Goal: Participate in discussion: Engage in conversation with other users on a specific topic

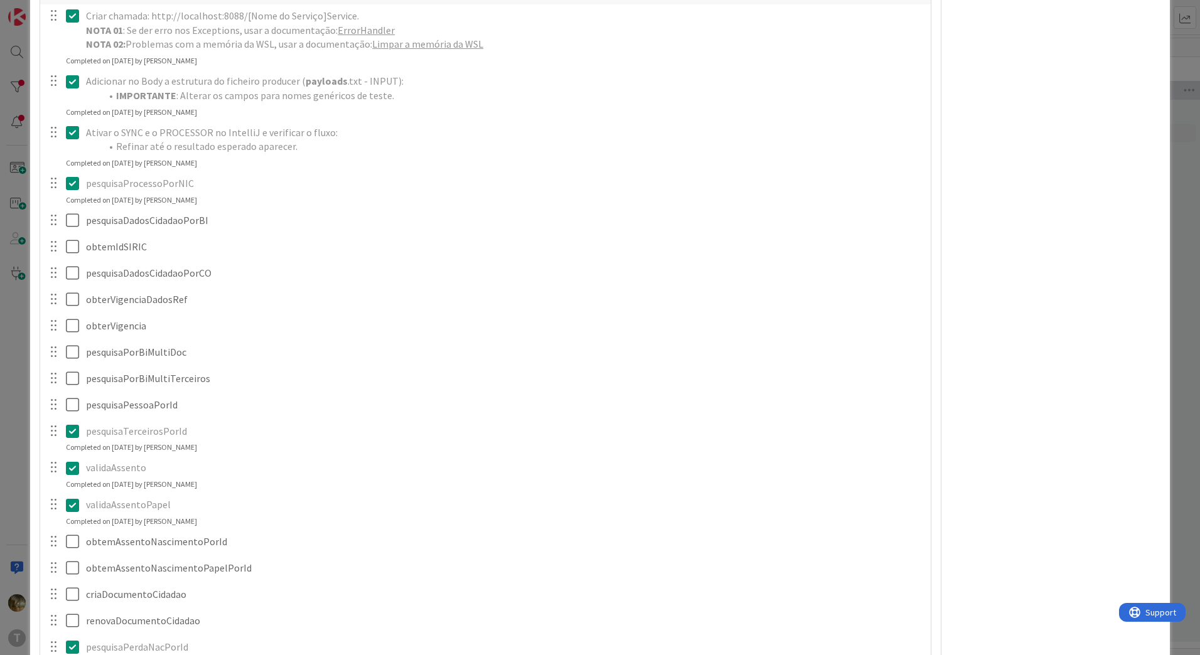
scroll to position [1256, 0]
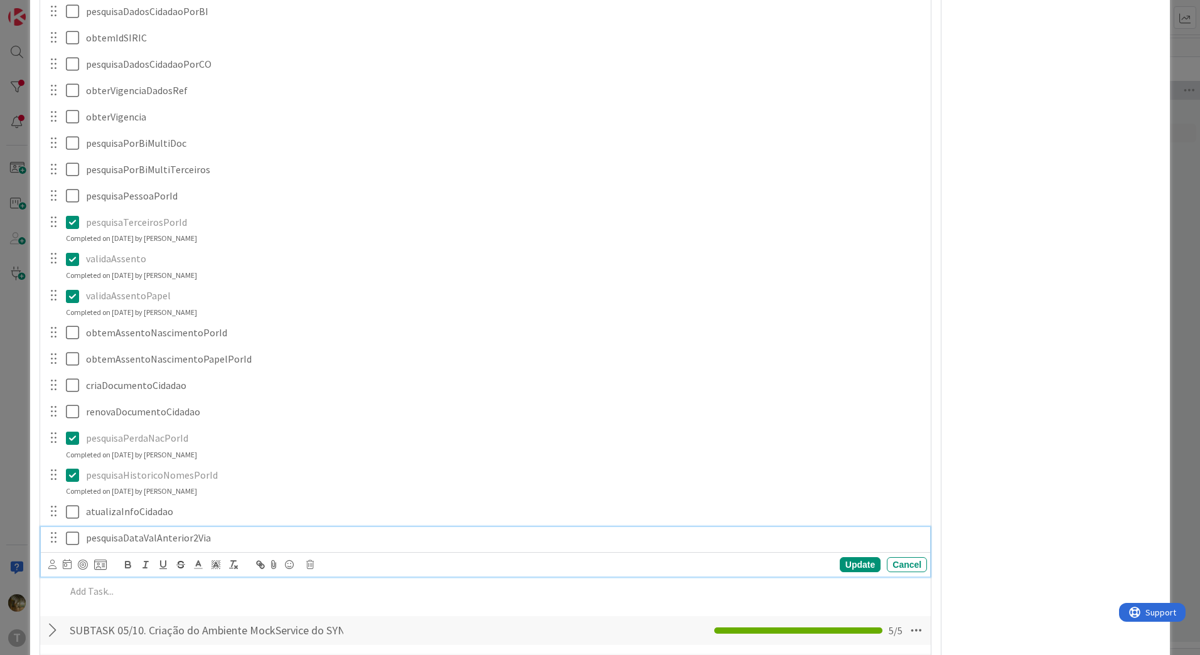
click at [73, 540] on icon at bounding box center [75, 538] width 19 height 15
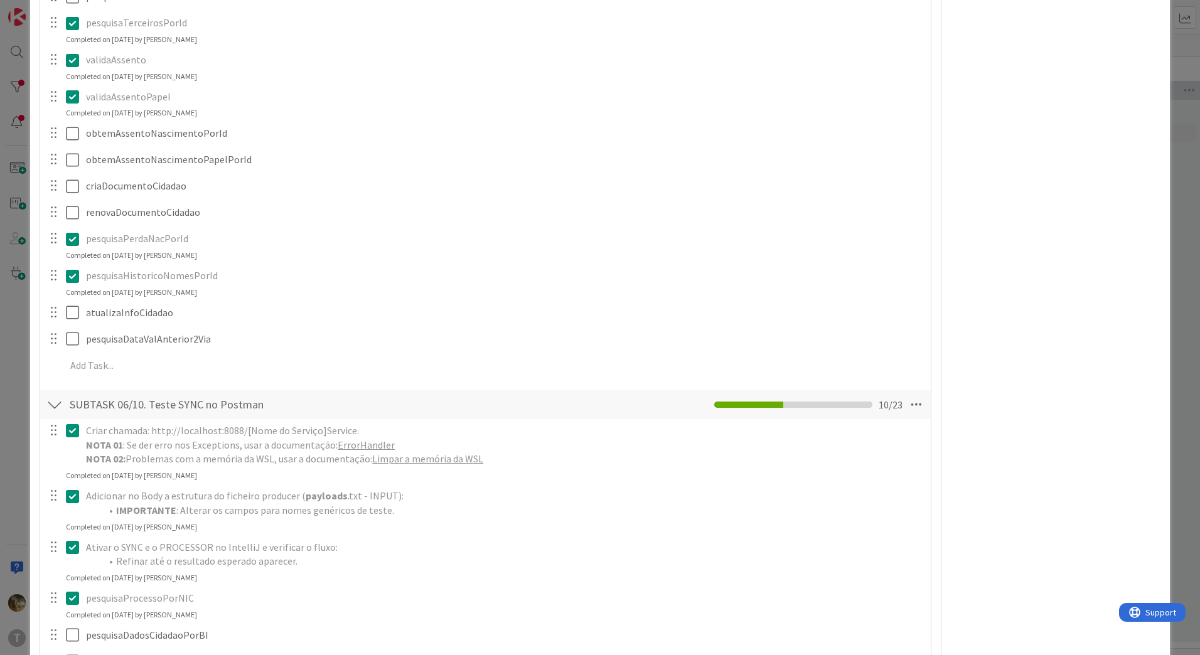
scroll to position [419, 0]
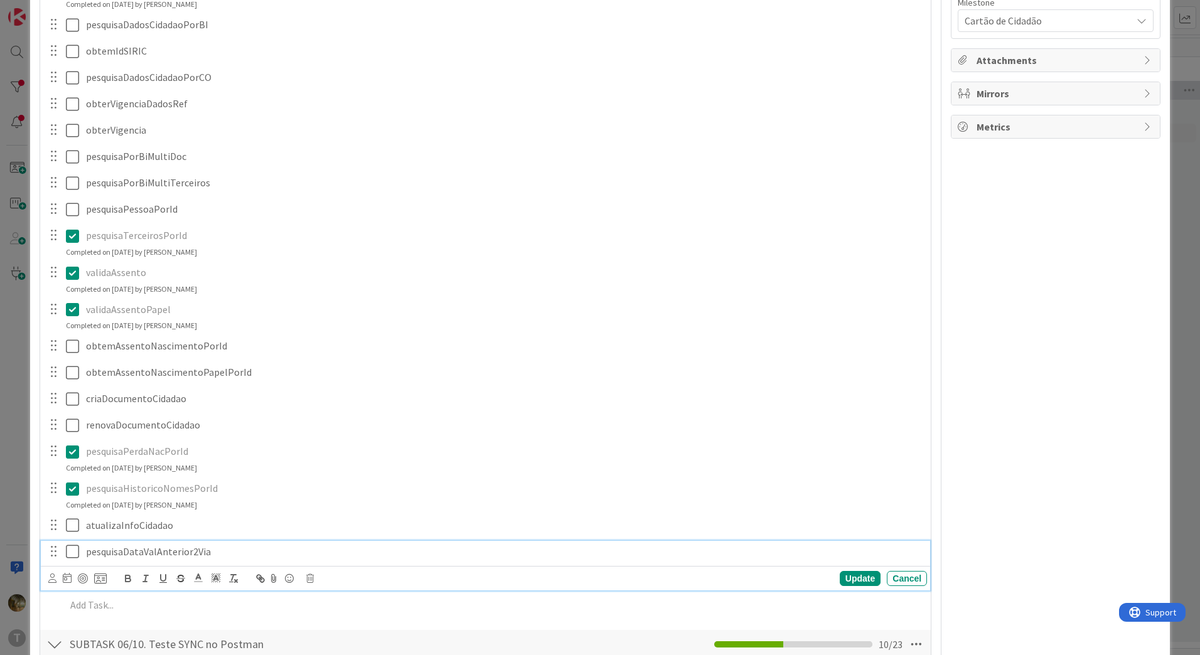
click at [71, 552] on icon at bounding box center [75, 551] width 19 height 15
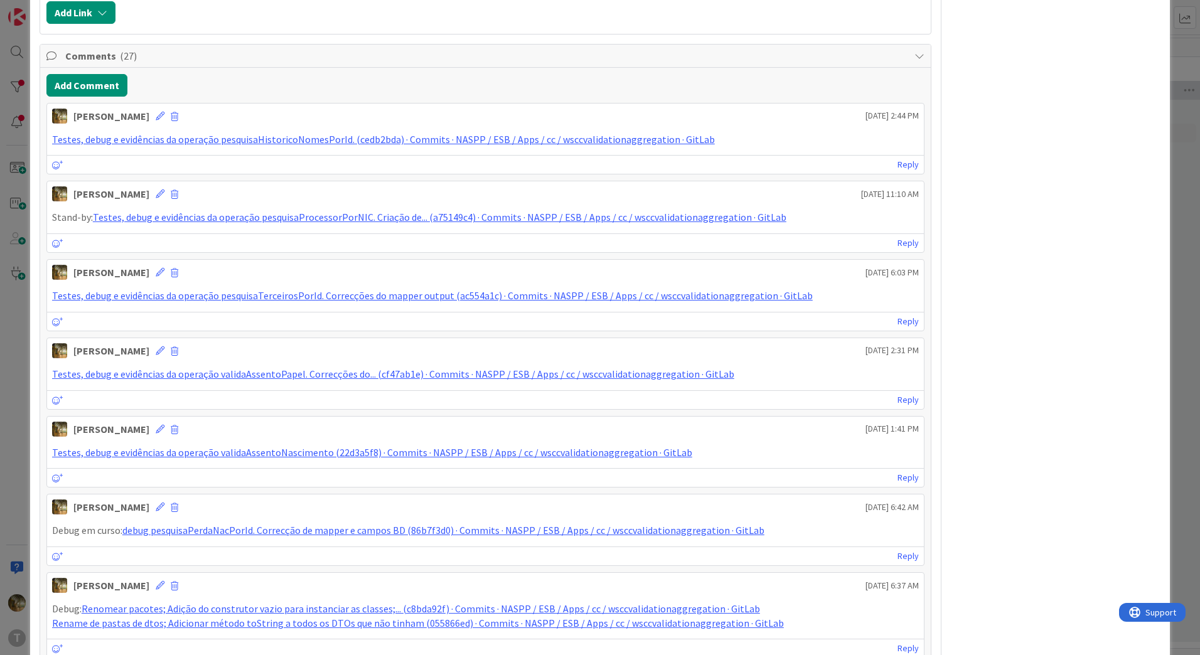
scroll to position [1884, 0]
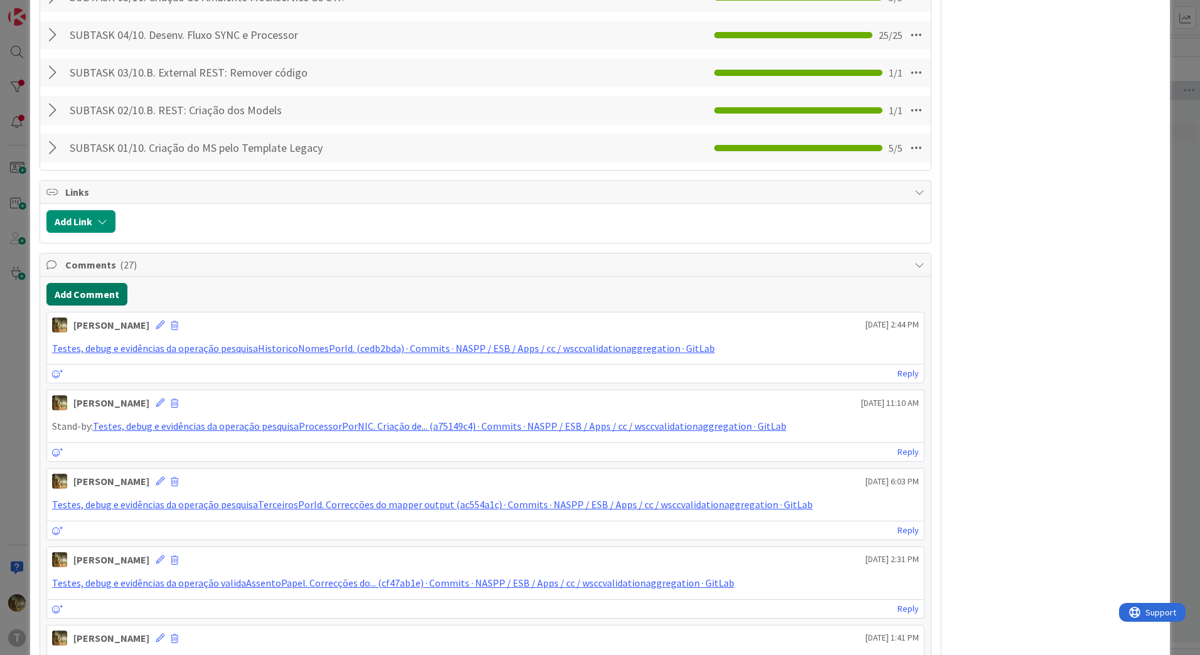
click at [97, 295] on button "Add Comment" at bounding box center [86, 294] width 81 height 23
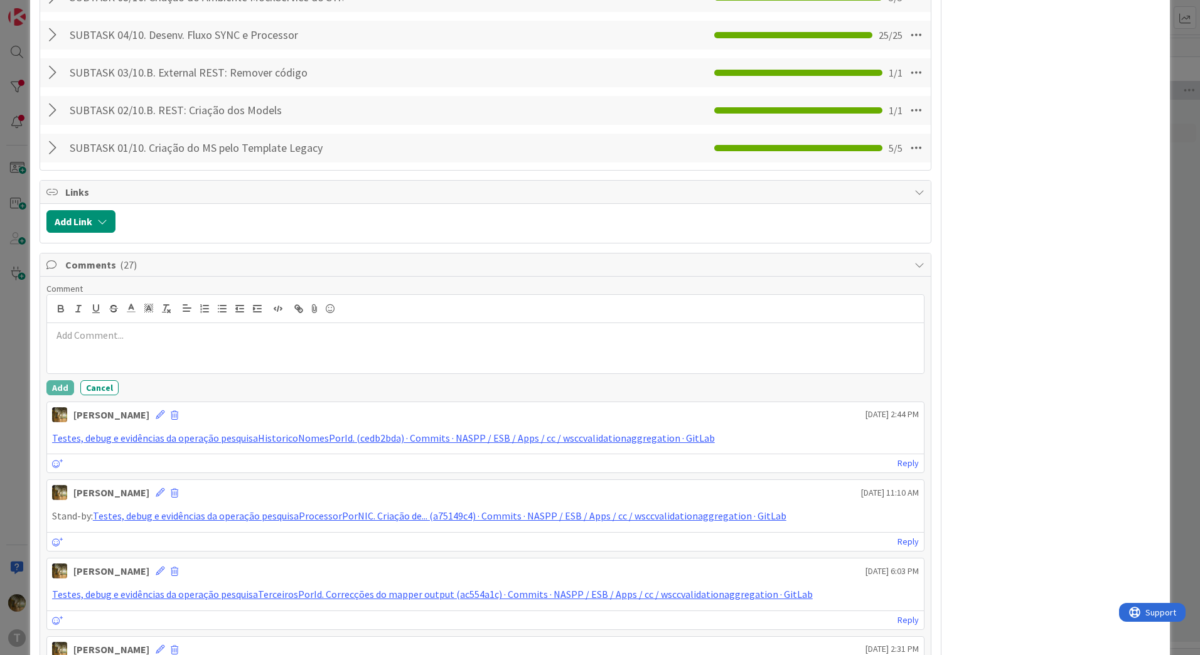
click at [130, 357] on div at bounding box center [485, 348] width 877 height 50
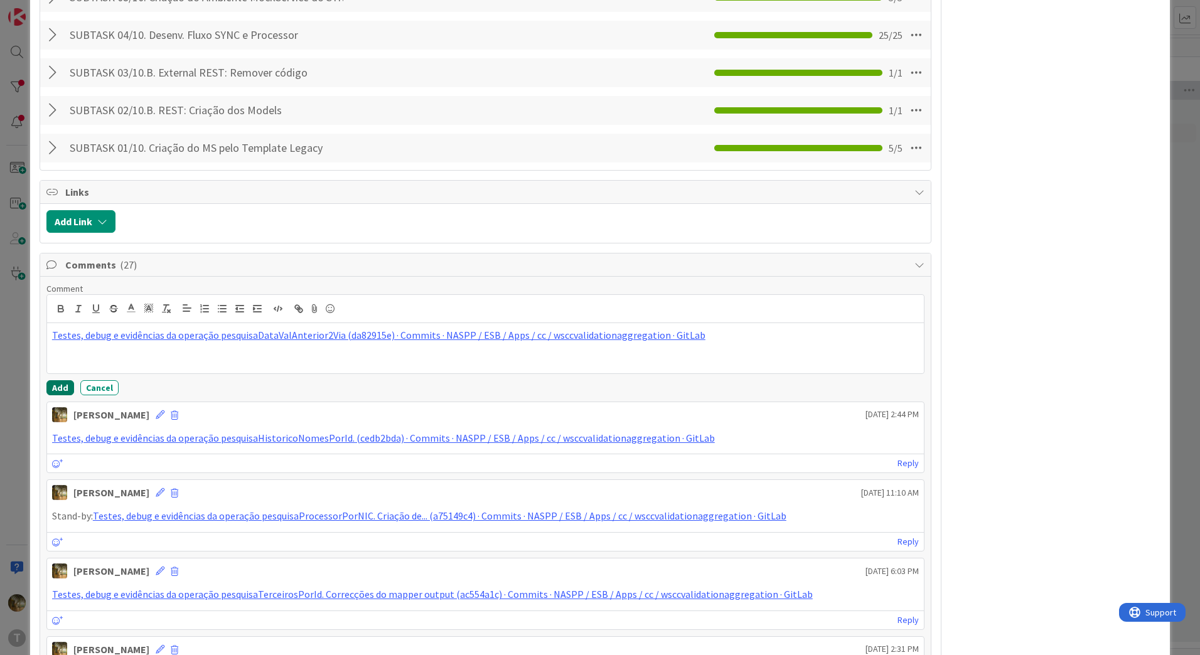
click at [62, 387] on button "Add" at bounding box center [60, 387] width 28 height 15
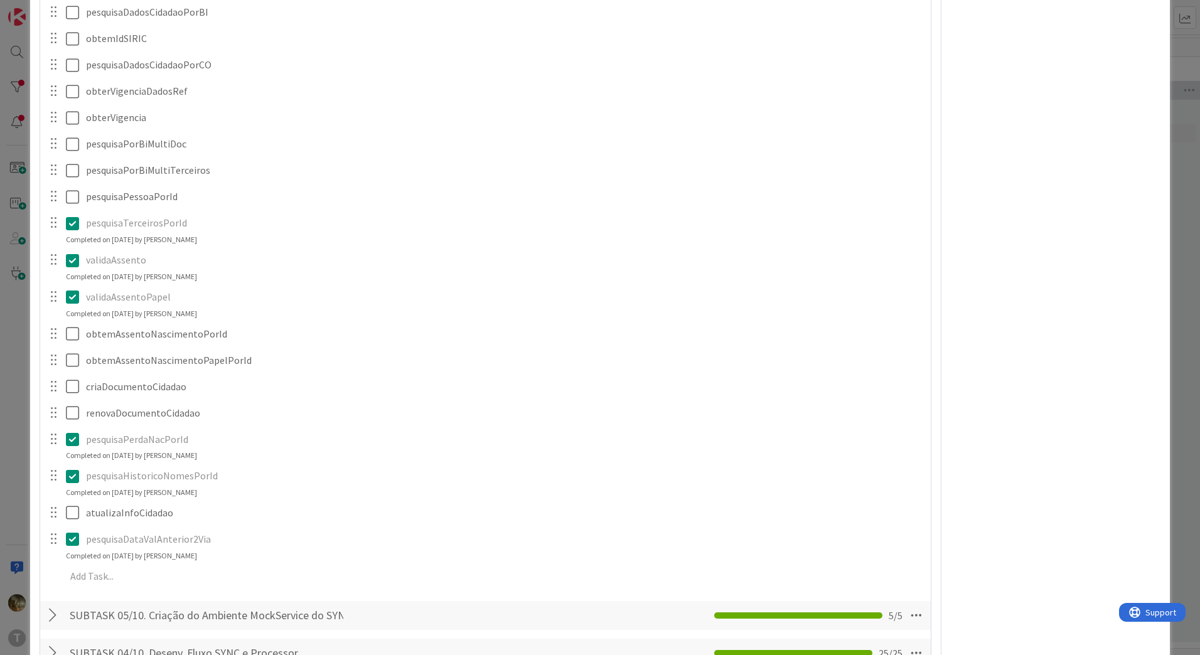
scroll to position [1256, 0]
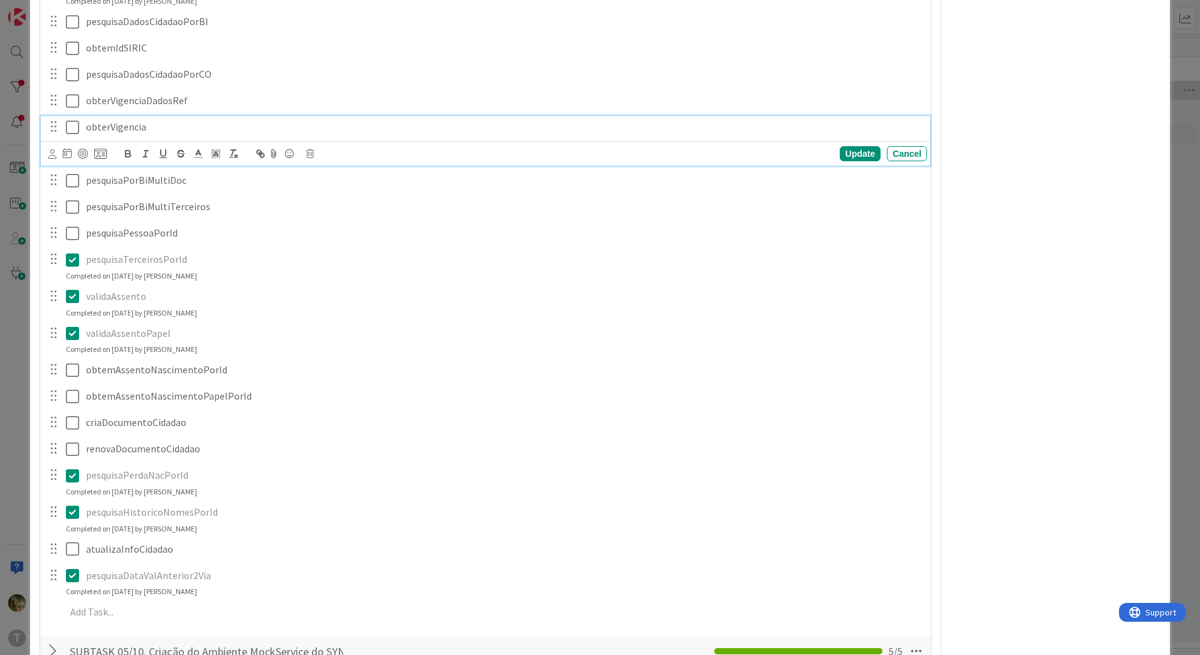
click at [71, 127] on icon at bounding box center [75, 127] width 19 height 15
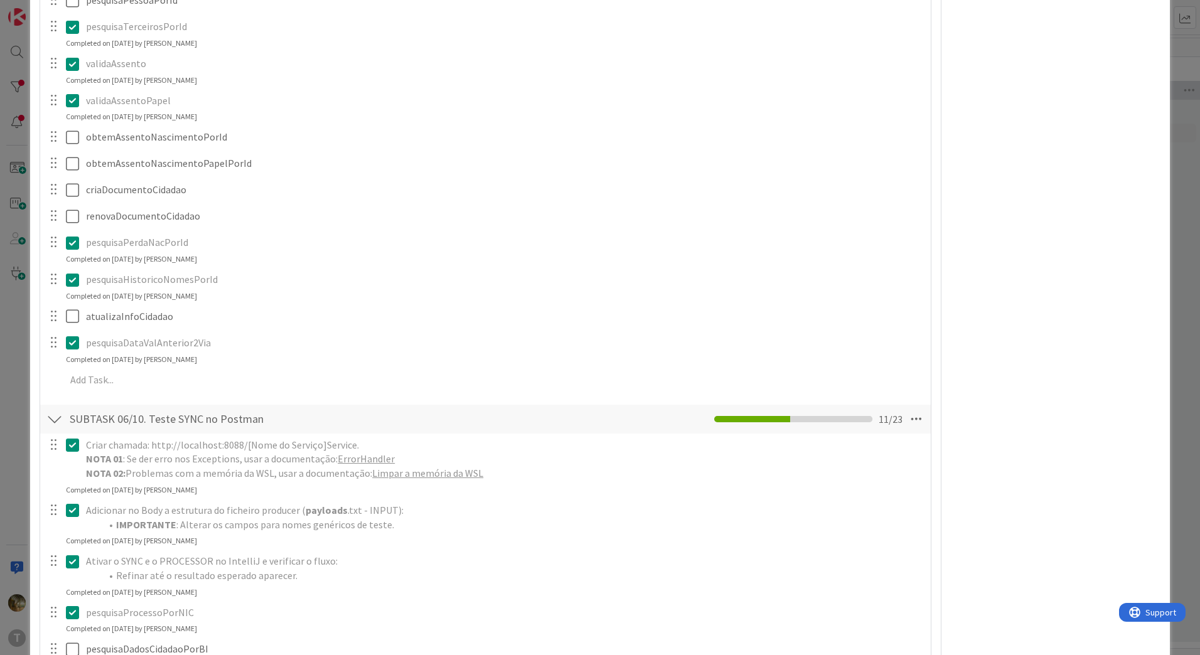
scroll to position [419, 0]
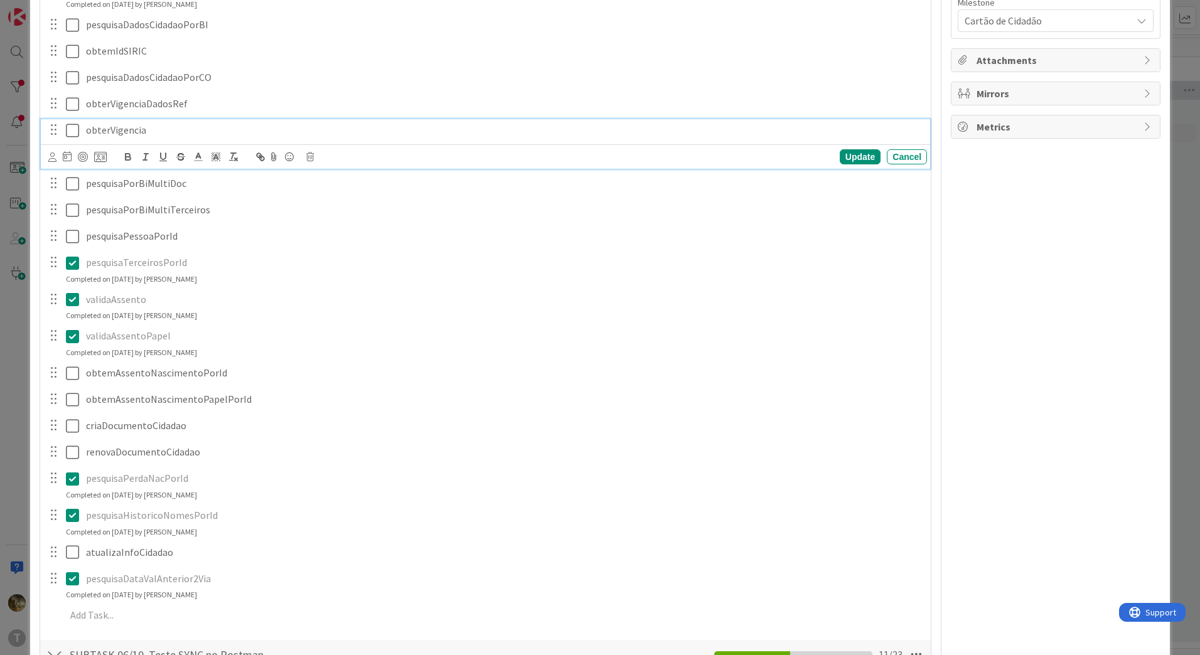
click at [75, 129] on icon at bounding box center [75, 130] width 19 height 15
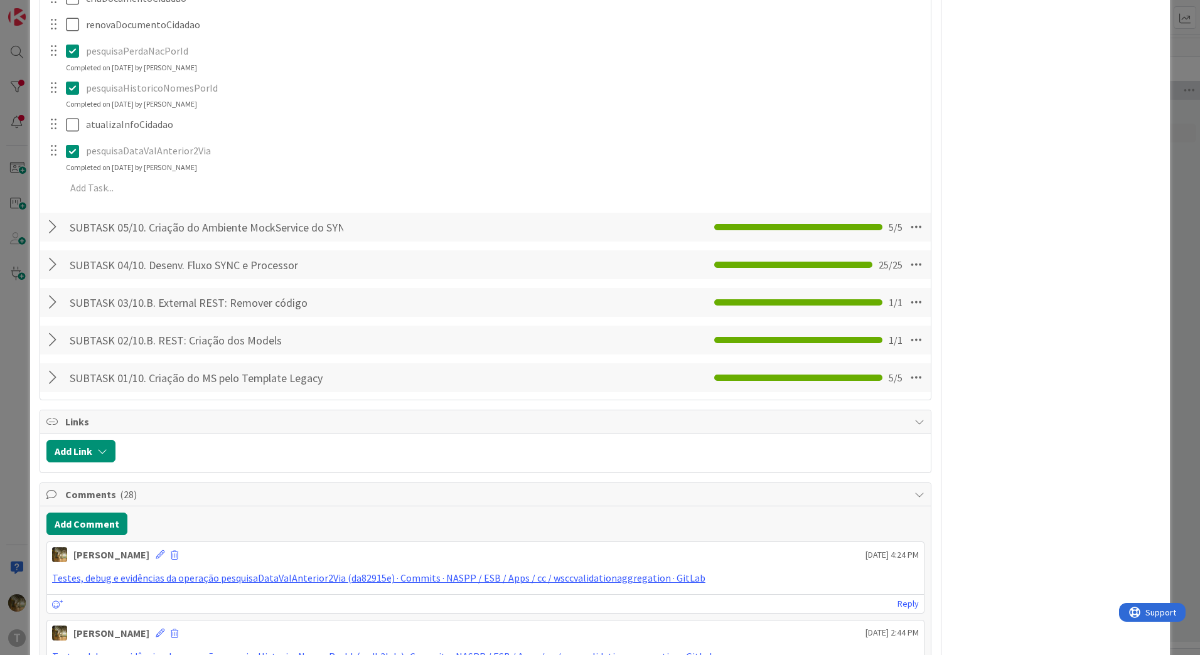
scroll to position [1884, 0]
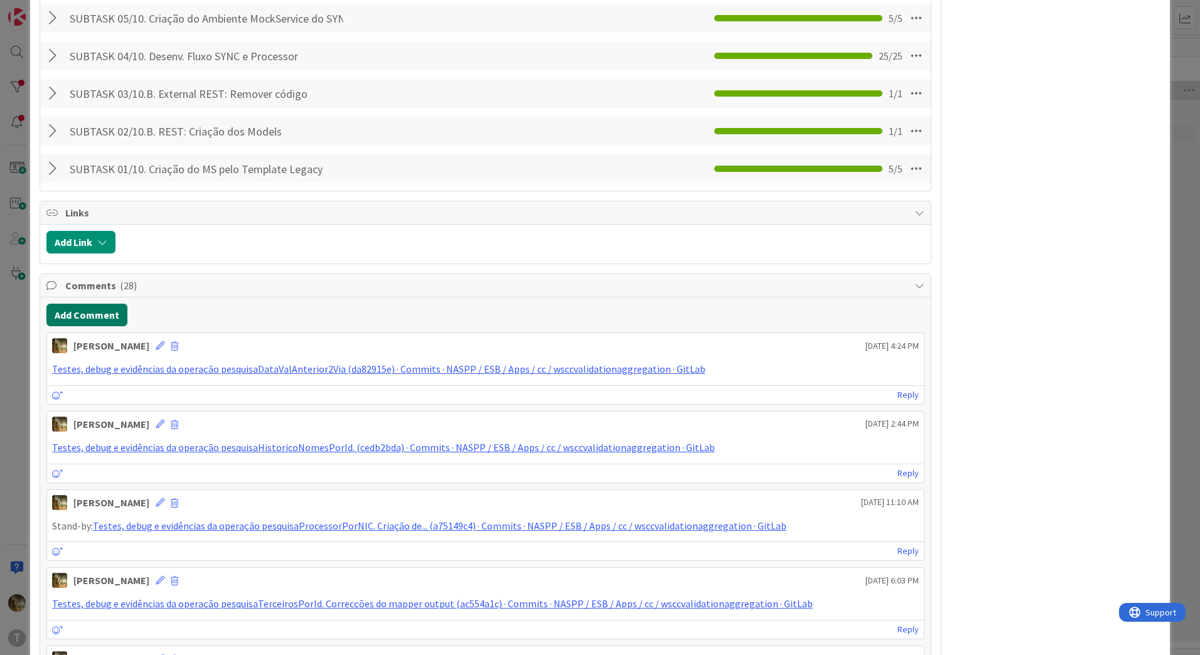
click at [102, 310] on button "Add Comment" at bounding box center [86, 315] width 81 height 23
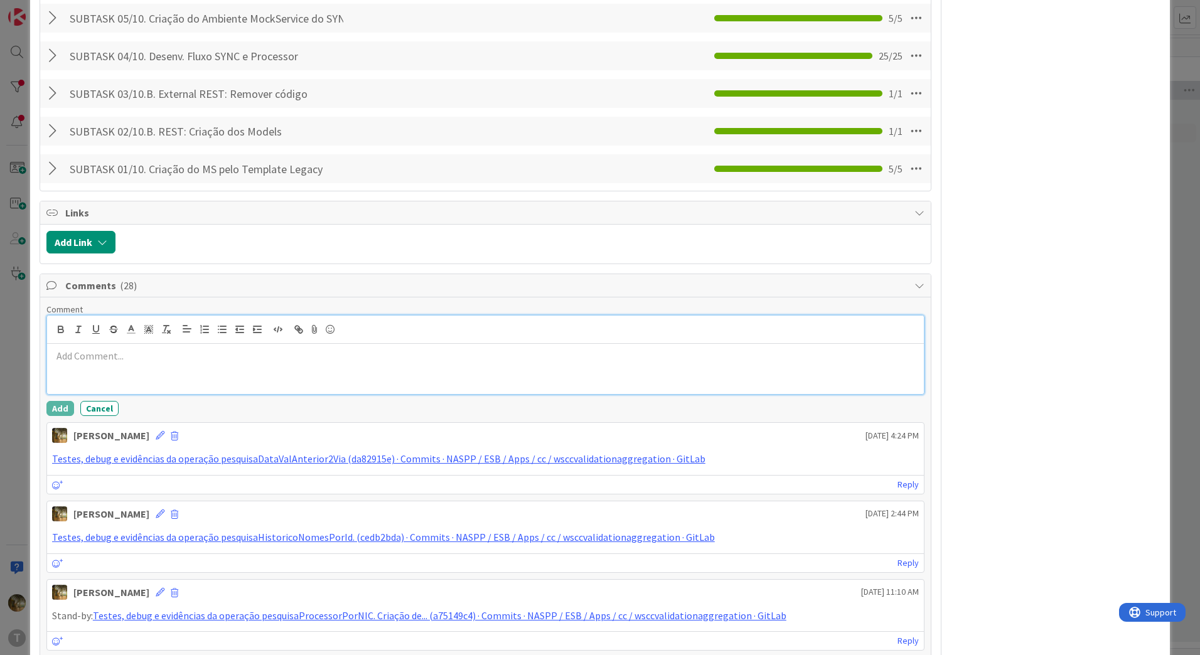
click at [104, 365] on div at bounding box center [485, 369] width 877 height 50
click at [65, 406] on button "Add" at bounding box center [60, 408] width 28 height 15
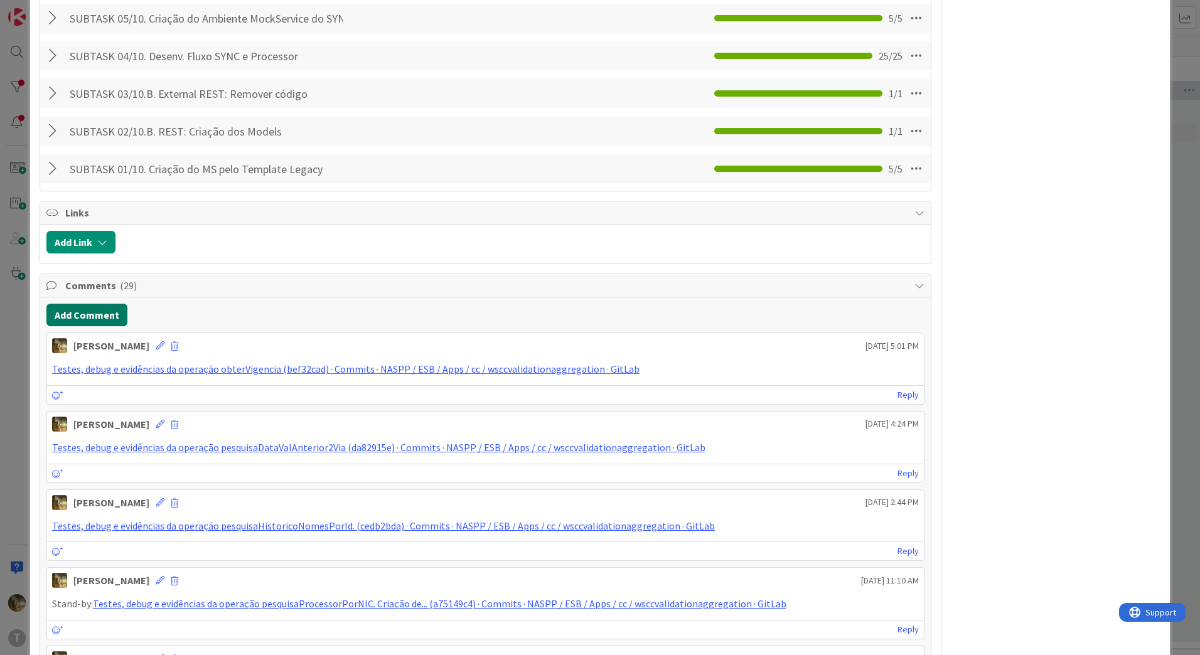
click at [109, 306] on button "Add Comment" at bounding box center [86, 315] width 81 height 23
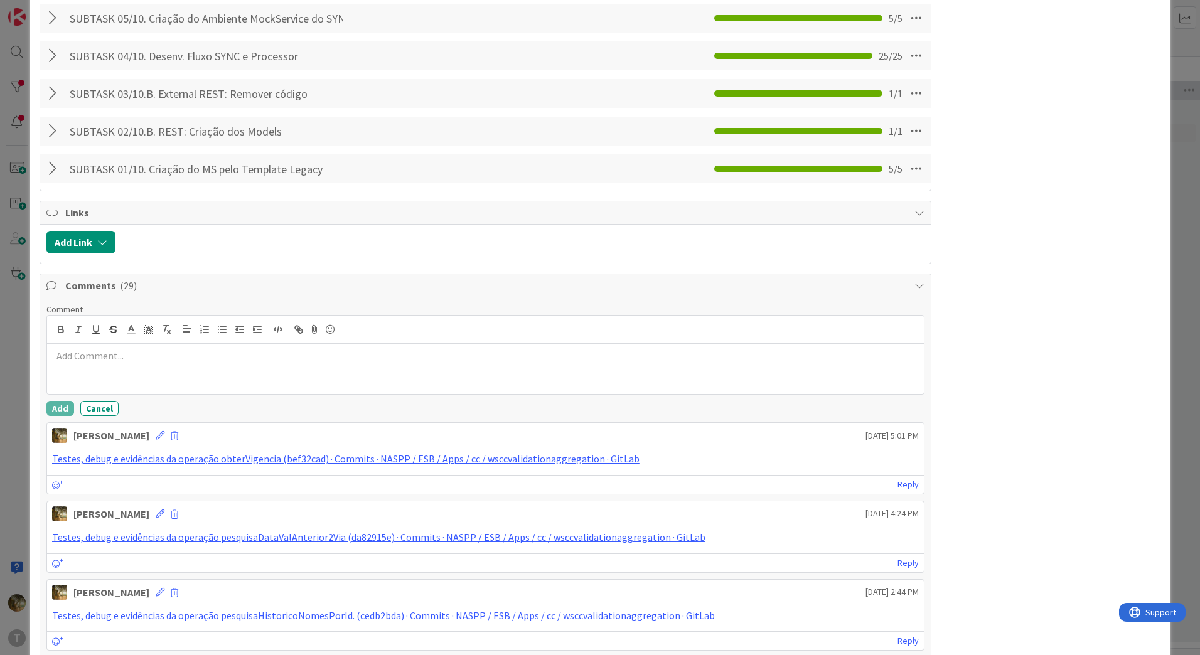
click at [141, 355] on p at bounding box center [485, 356] width 867 height 14
click at [66, 406] on button "Add" at bounding box center [60, 408] width 28 height 15
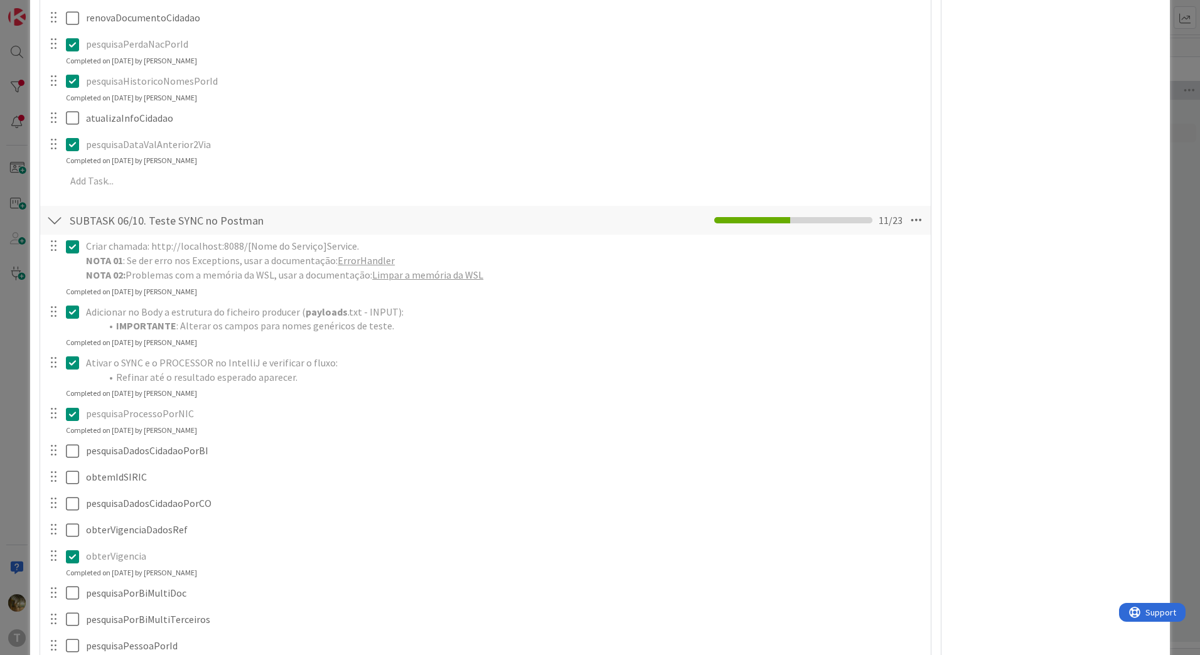
scroll to position [1256, 0]
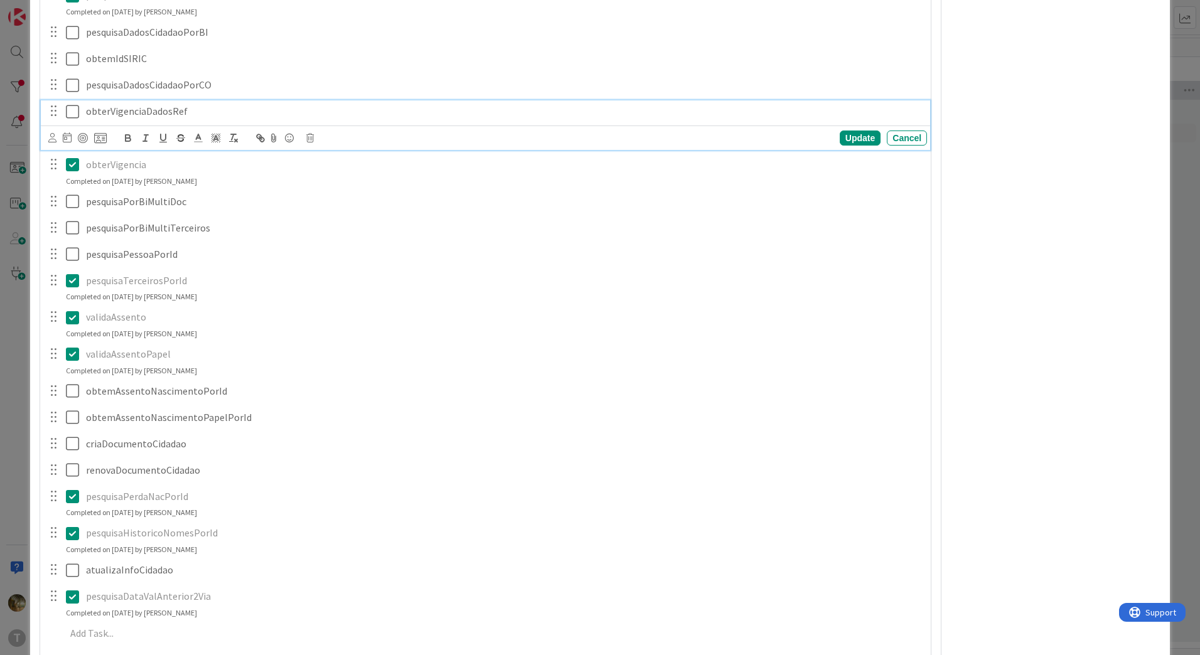
click at [70, 111] on icon at bounding box center [75, 111] width 19 height 15
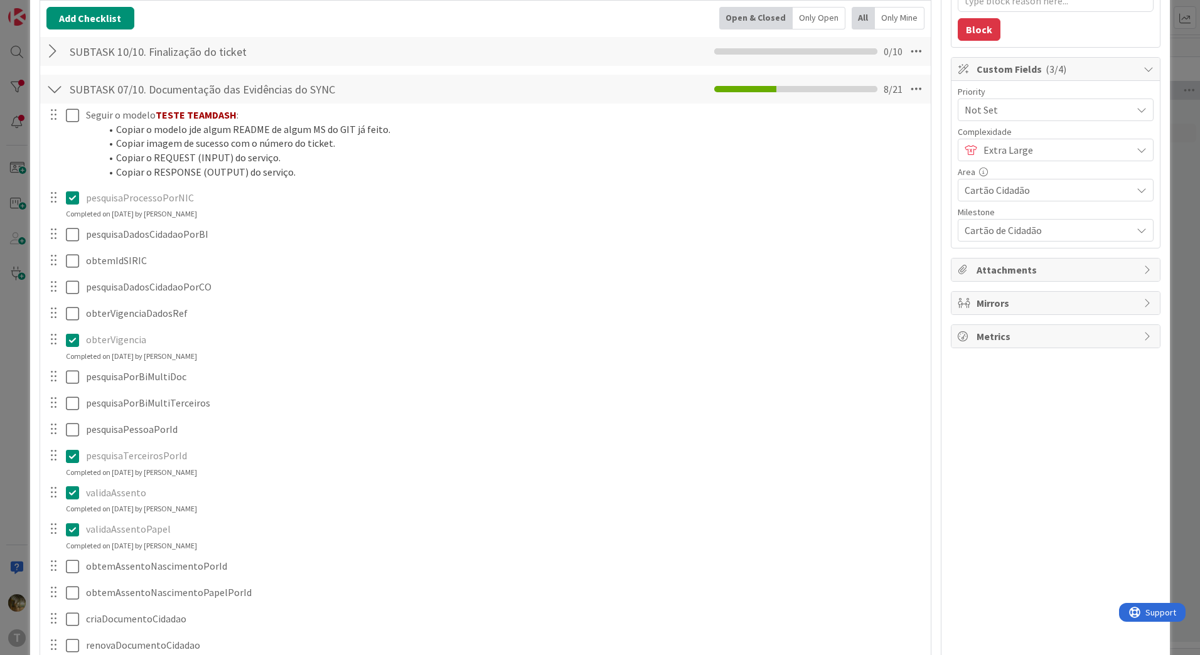
scroll to position [419, 0]
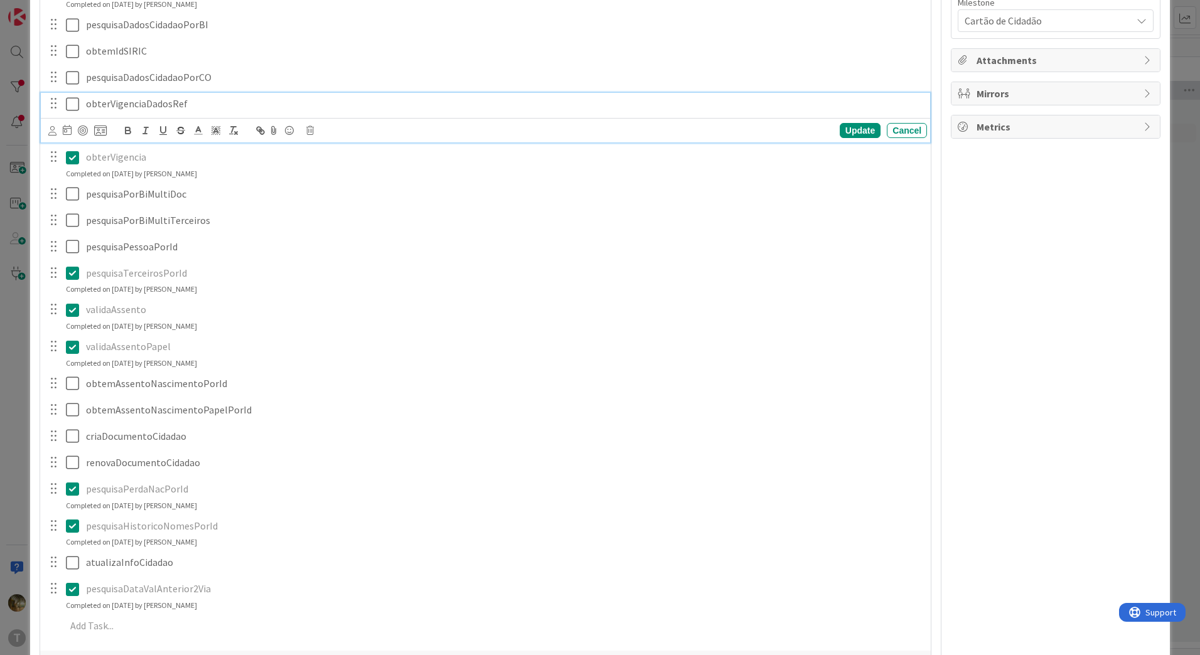
click at [71, 102] on icon at bounding box center [75, 104] width 19 height 15
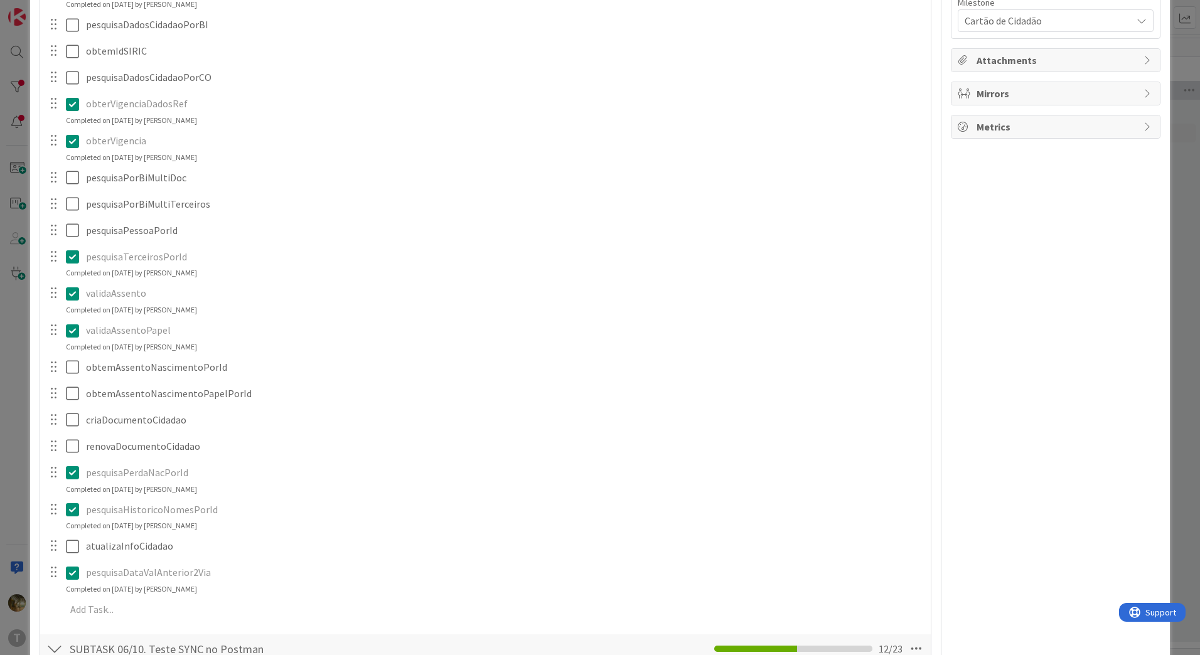
type textarea "x"
